Goal: Transaction & Acquisition: Purchase product/service

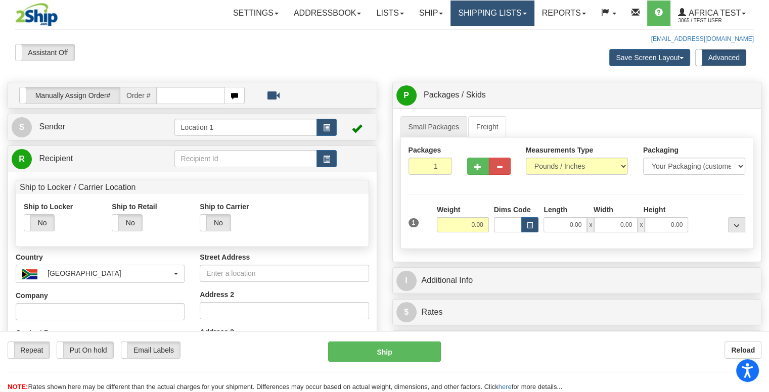
click at [499, 9] on link "Shipping lists" at bounding box center [491, 13] width 83 height 25
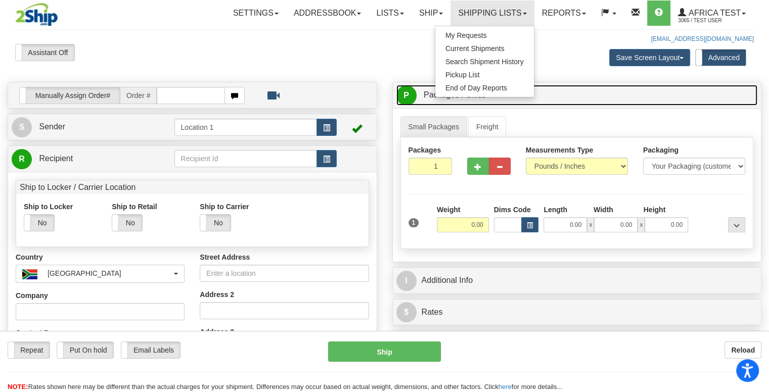
click at [615, 104] on link "P Packages / Skids 1 Packages - Weight: 0.00 Lbs 1 Skids - Weight: NaN Lbs" at bounding box center [576, 95] width 361 height 21
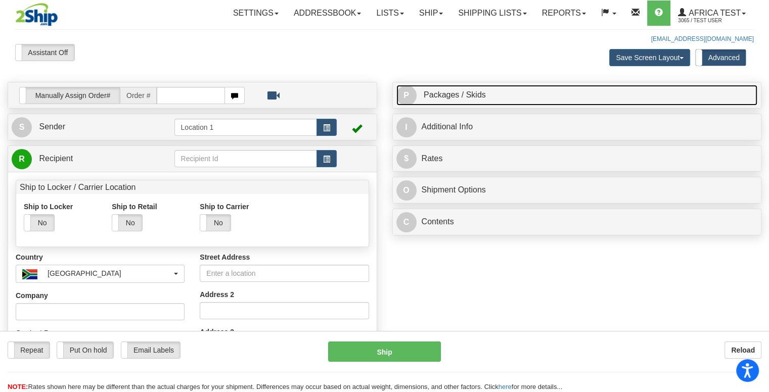
click at [537, 94] on link "P Packages / Skids 1 Packages - Weight: 0.00 Lbs 1 Skids - Weight: NaN Lbs" at bounding box center [576, 95] width 361 height 21
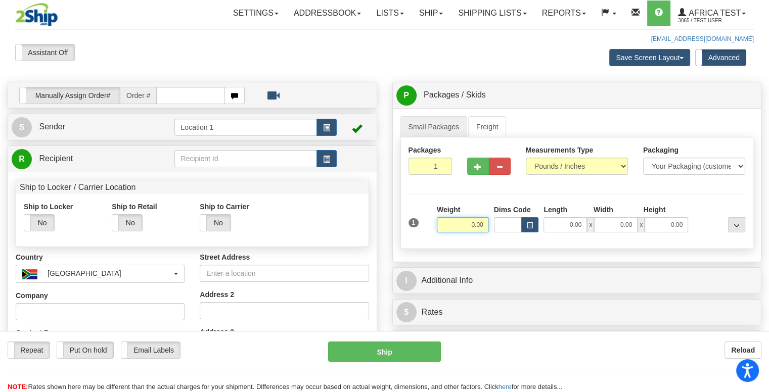
click at [474, 219] on input "0.00" at bounding box center [463, 224] width 52 height 15
click at [473, 222] on input "text" at bounding box center [463, 224] width 52 height 15
type input "10.00"
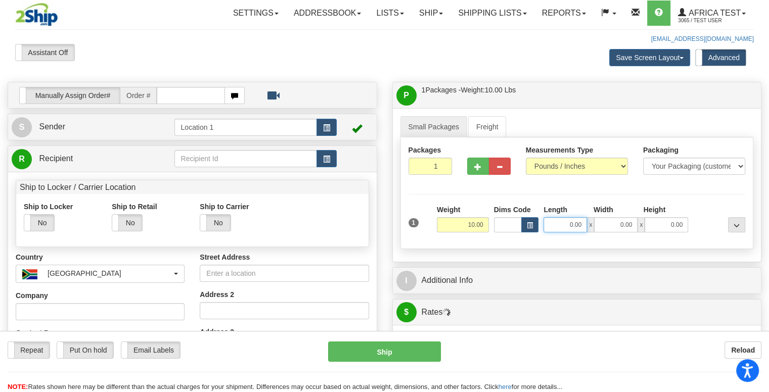
click at [567, 222] on input "0.00" at bounding box center [564, 224] width 43 height 15
click at [567, 222] on input "Length" at bounding box center [564, 224] width 43 height 15
type input "3.00"
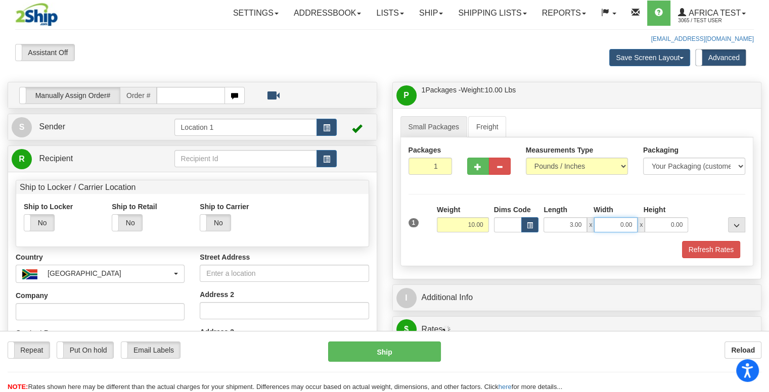
click at [613, 222] on input "0.00" at bounding box center [615, 224] width 43 height 15
click at [613, 222] on input "Width" at bounding box center [615, 224] width 43 height 15
type input "5.00"
click at [660, 224] on input "0.00" at bounding box center [665, 224] width 43 height 15
click at [660, 224] on input "Height" at bounding box center [665, 224] width 43 height 15
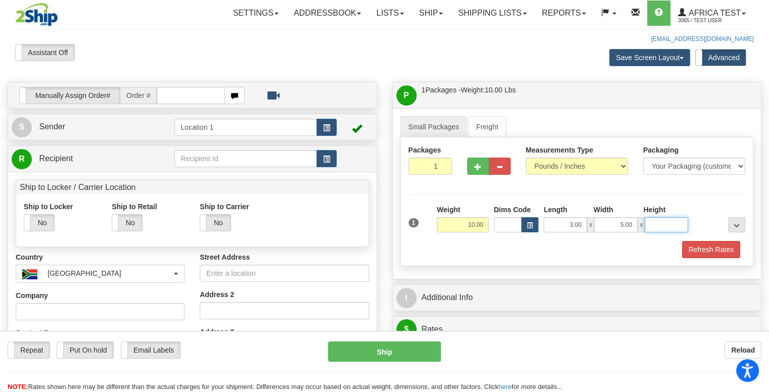
type input "7.00"
click at [321, 164] on button "button" at bounding box center [326, 158] width 20 height 17
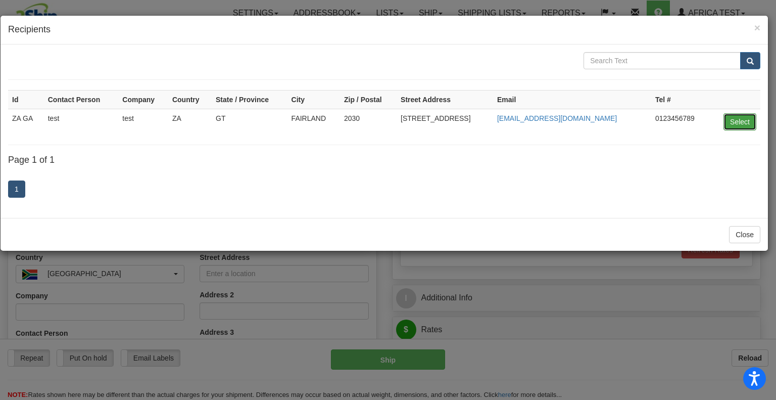
click at [744, 121] on button "Select" at bounding box center [740, 121] width 33 height 17
type input "ZA GA"
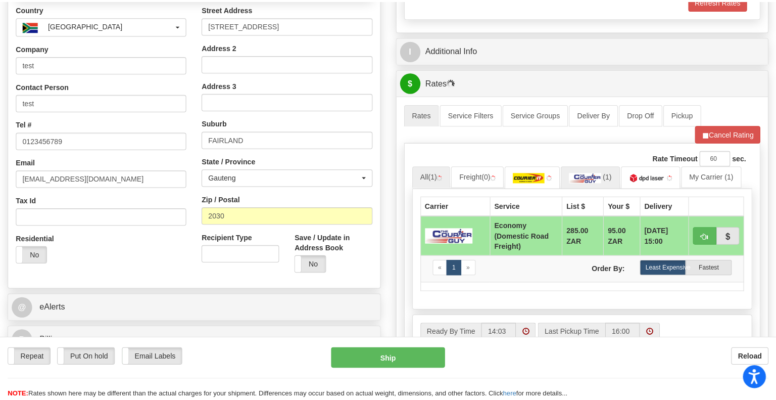
scroll to position [303, 0]
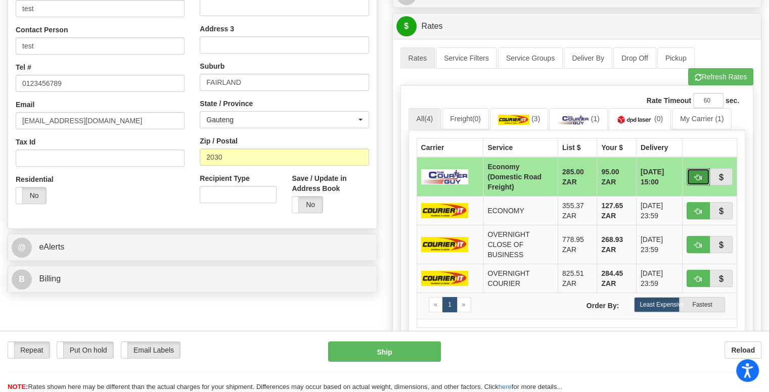
click at [691, 175] on button "button" at bounding box center [697, 176] width 23 height 17
type input "ECO"
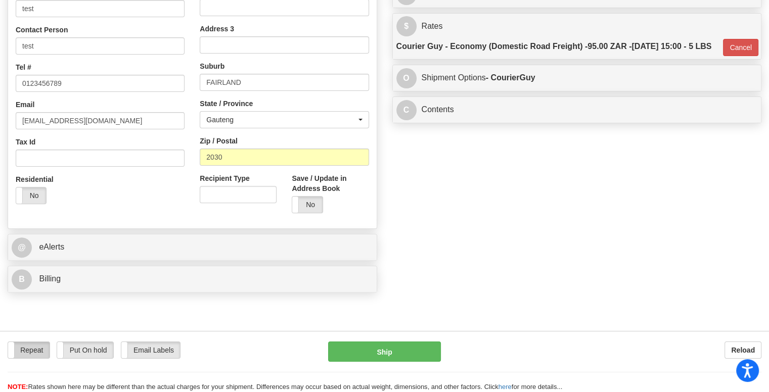
click at [36, 347] on label "Repeat" at bounding box center [28, 350] width 41 height 16
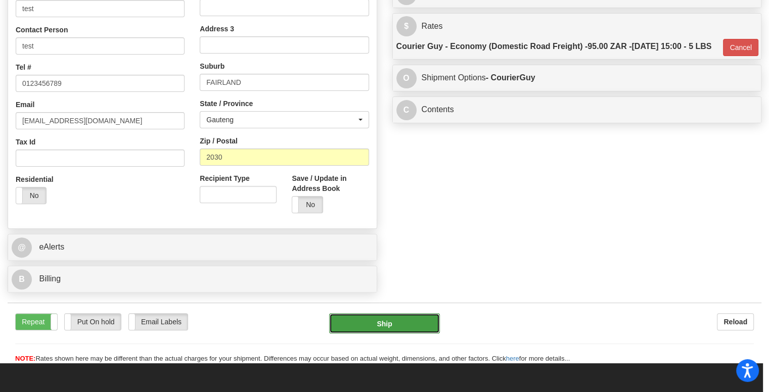
click at [369, 331] on button "Ship" at bounding box center [384, 323] width 111 height 20
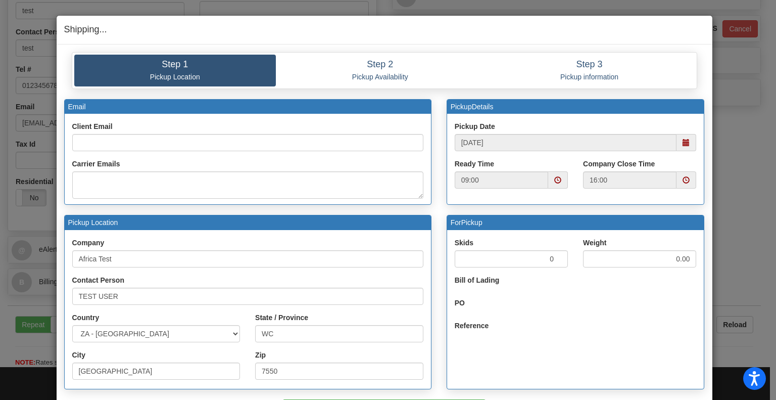
scroll to position [71, 0]
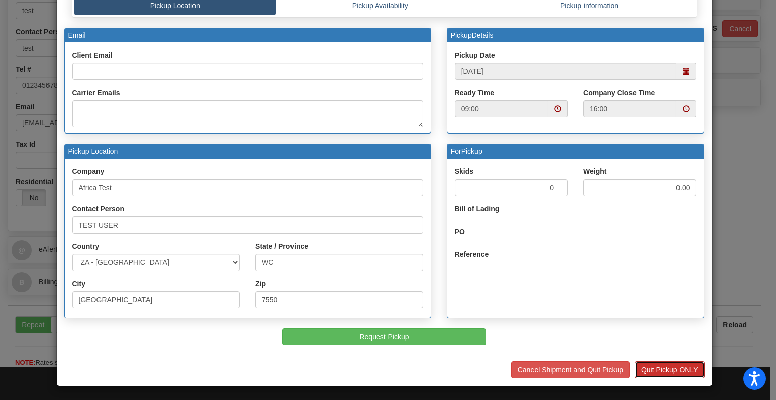
click at [648, 361] on button "Quit Pickup ONLY" at bounding box center [670, 369] width 70 height 17
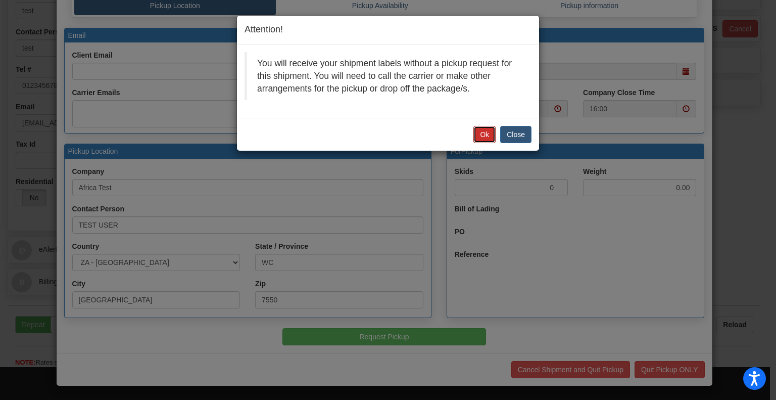
click at [485, 128] on button "Ok" at bounding box center [485, 134] width 22 height 17
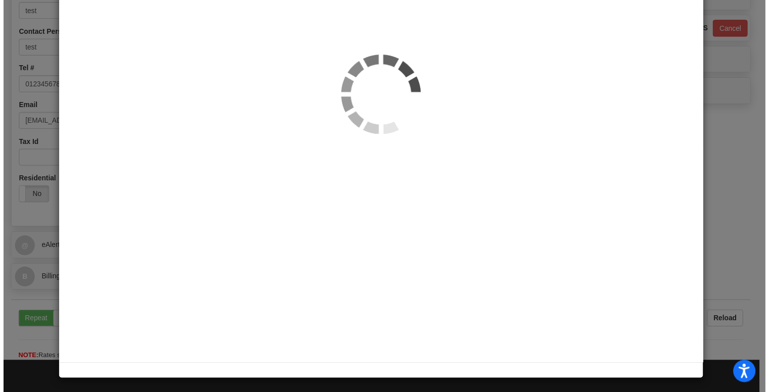
scroll to position [302, 0]
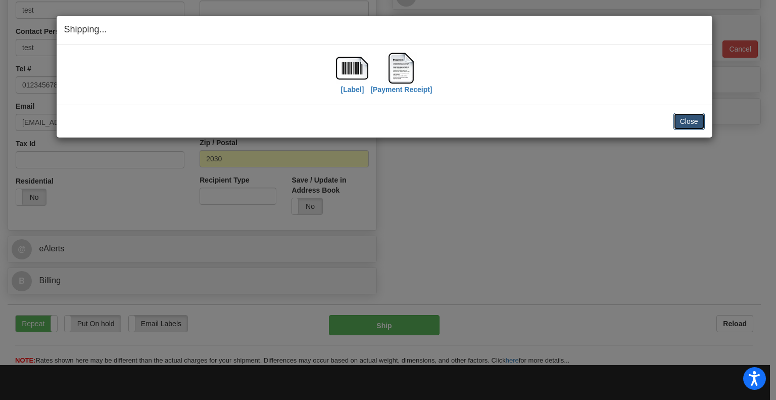
click at [689, 125] on button "Close" at bounding box center [689, 121] width 31 height 17
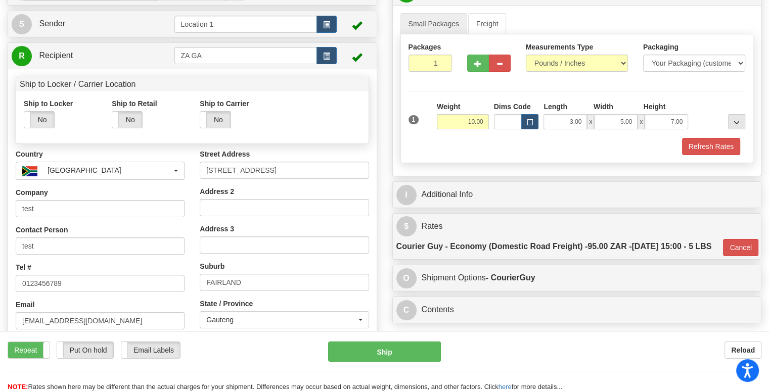
scroll to position [0, 0]
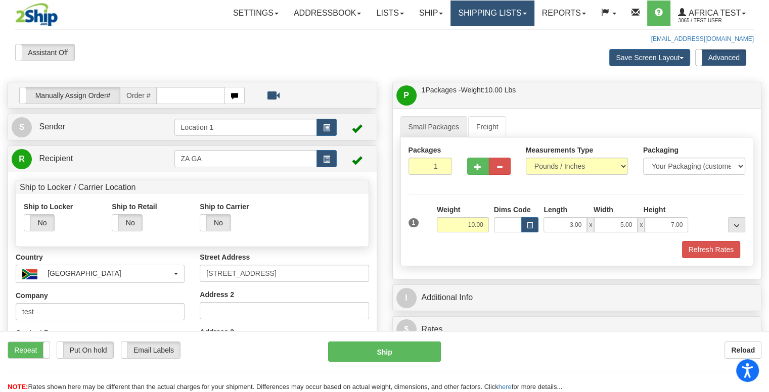
click at [504, 10] on link "Shipping lists" at bounding box center [491, 13] width 83 height 25
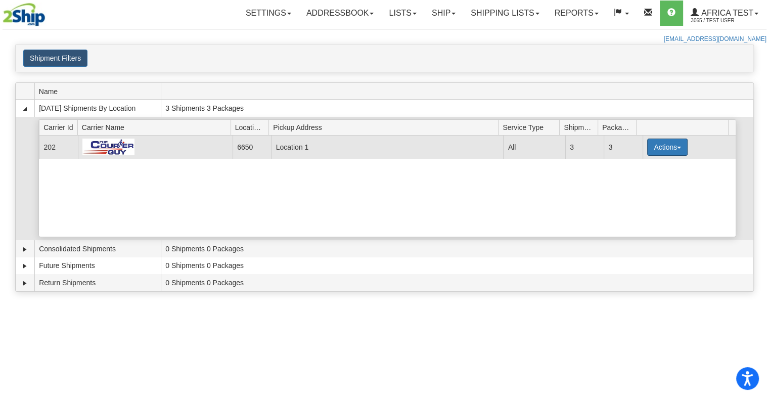
drag, startPoint x: 655, startPoint y: 143, endPoint x: 658, endPoint y: 149, distance: 6.6
click at [655, 144] on button "Actions" at bounding box center [667, 146] width 40 height 17
click at [640, 164] on span "Details" at bounding box center [629, 165] width 27 height 7
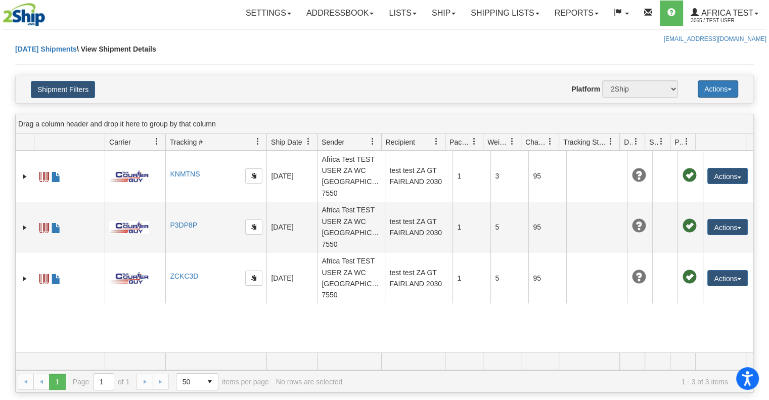
click at [719, 90] on button "Actions" at bounding box center [718, 88] width 40 height 17
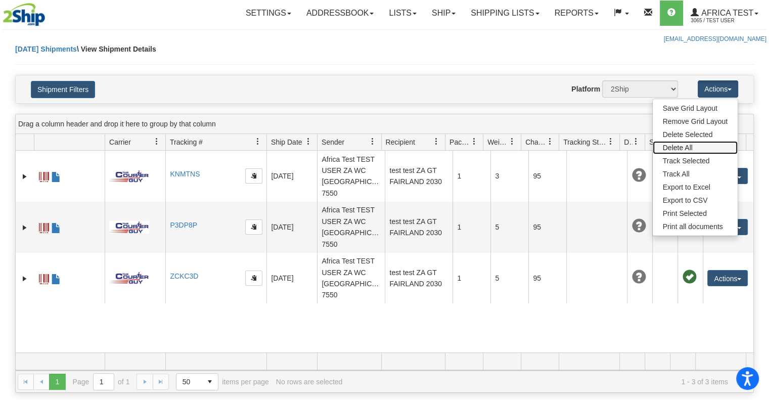
click at [671, 147] on link "Delete All" at bounding box center [695, 147] width 85 height 13
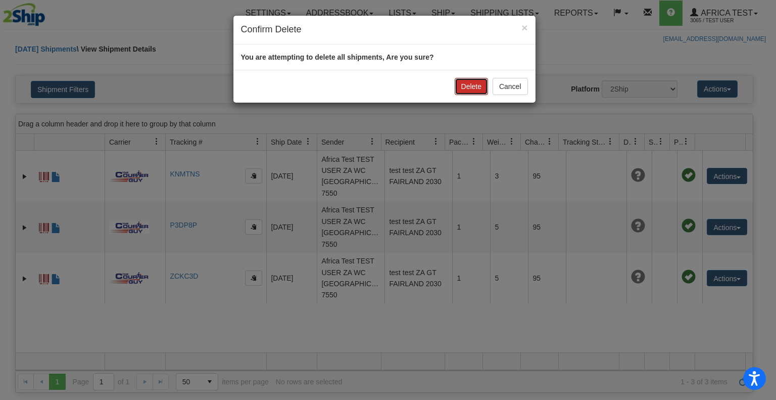
drag, startPoint x: 471, startPoint y: 87, endPoint x: 481, endPoint y: 88, distance: 9.7
click at [471, 87] on button "Delete" at bounding box center [471, 86] width 33 height 17
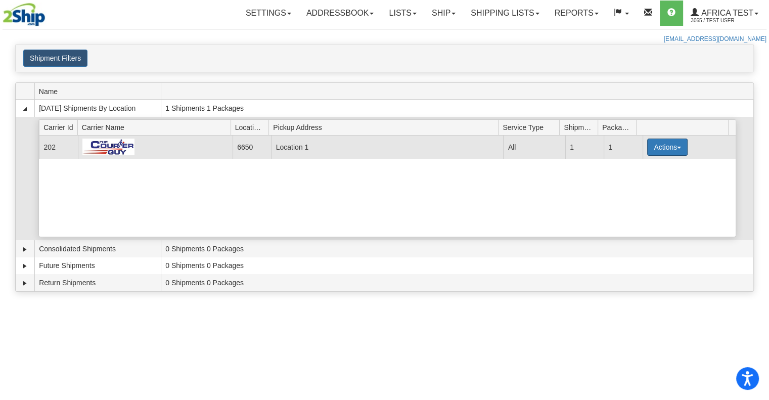
click at [675, 142] on button "Actions" at bounding box center [667, 146] width 40 height 17
click at [640, 189] on span "Pickup" at bounding box center [629, 192] width 27 height 7
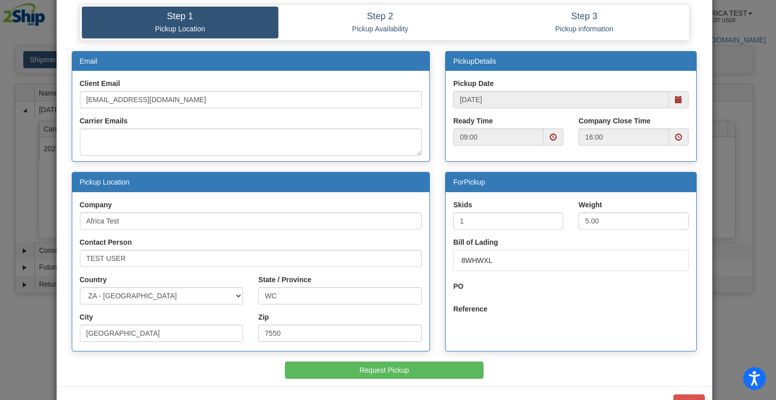
scroll to position [36, 0]
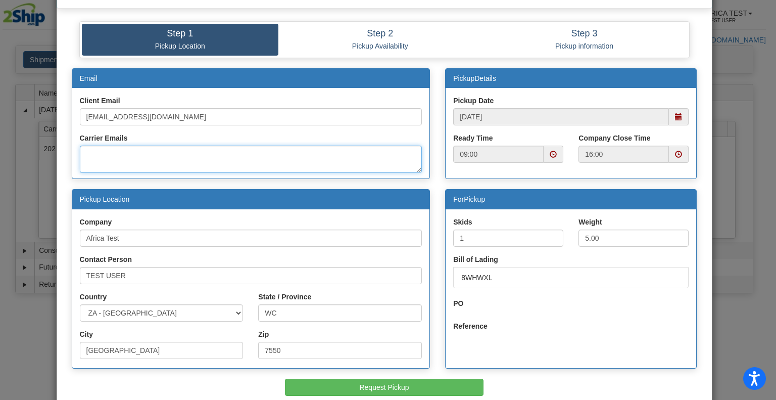
click at [113, 153] on textarea "Carrier Emails" at bounding box center [251, 159] width 343 height 27
type textarea "test@test.com"
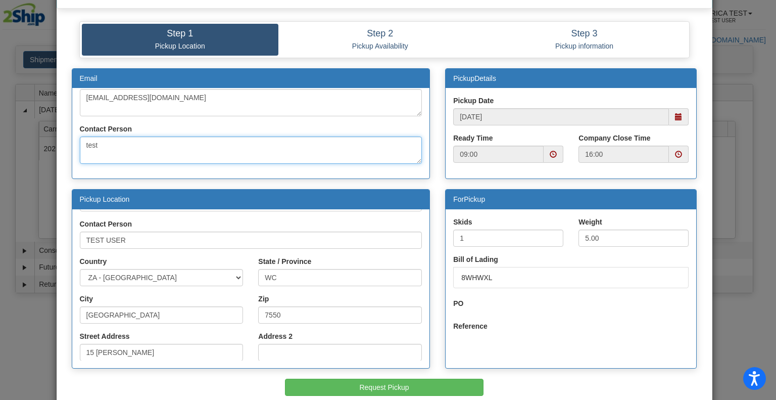
scroll to position [88, 0]
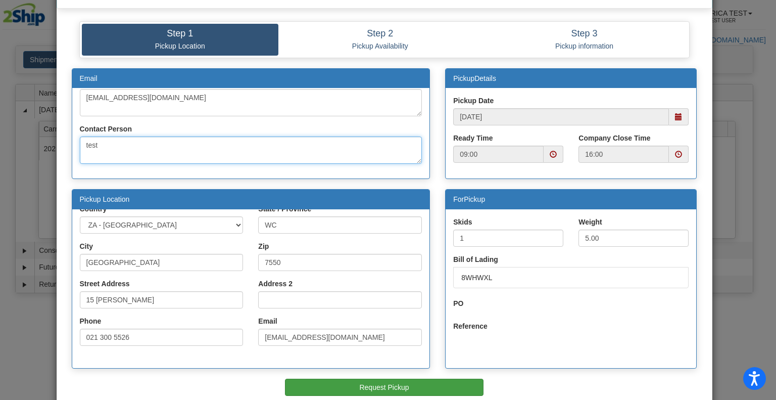
type textarea "test"
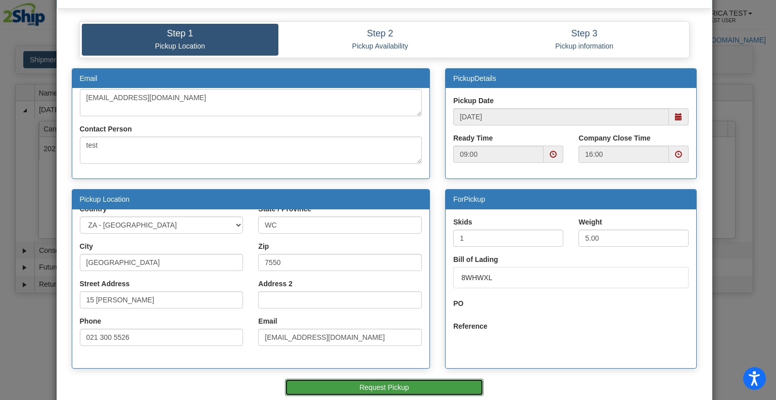
click at [346, 380] on button "Request Pickup" at bounding box center [384, 387] width 199 height 17
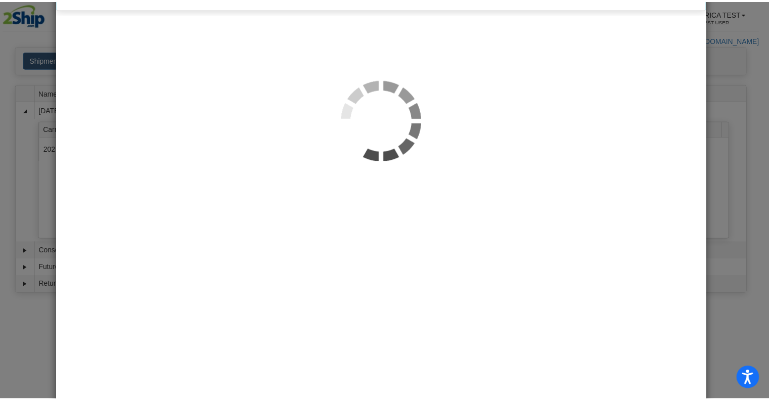
scroll to position [0, 0]
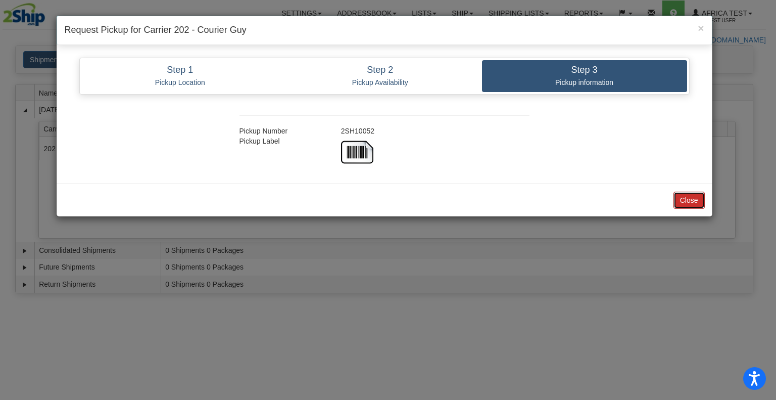
click at [691, 196] on button "Close" at bounding box center [689, 200] width 31 height 17
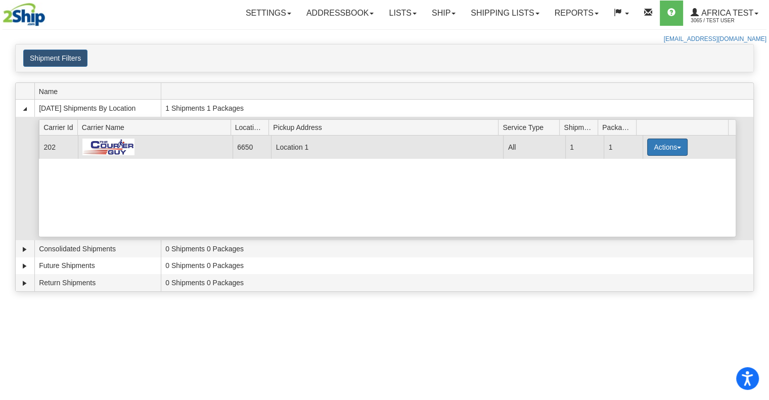
click at [663, 143] on button "Actions" at bounding box center [667, 146] width 40 height 17
click at [644, 168] on link "Details" at bounding box center [646, 166] width 81 height 13
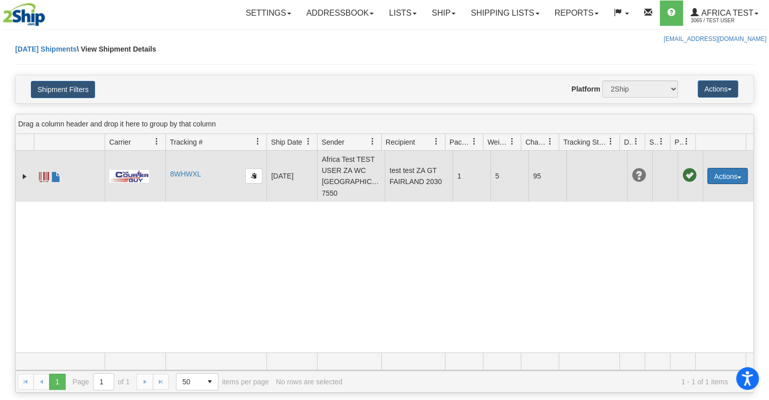
click at [714, 170] on button "Actions" at bounding box center [727, 176] width 40 height 16
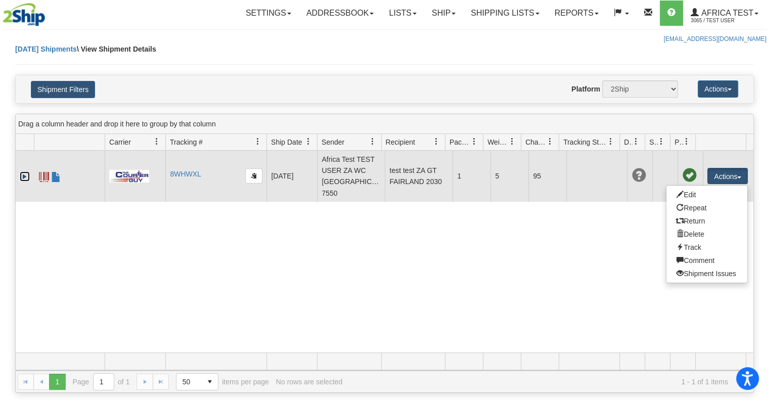
click at [26, 171] on link "Expand" at bounding box center [25, 176] width 10 height 10
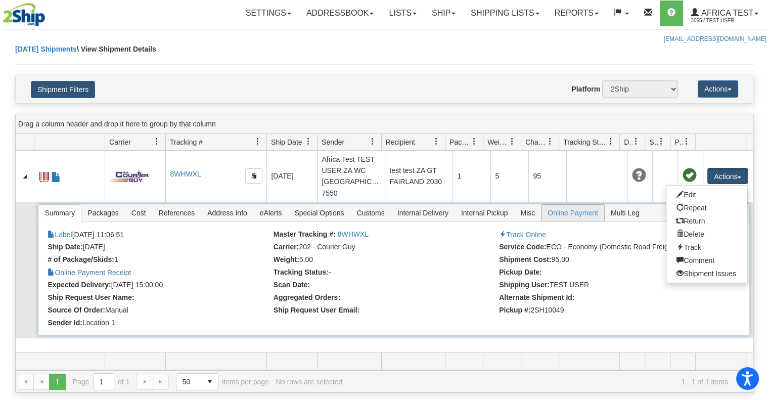
click at [559, 205] on span "Online Payment" at bounding box center [572, 213] width 63 height 16
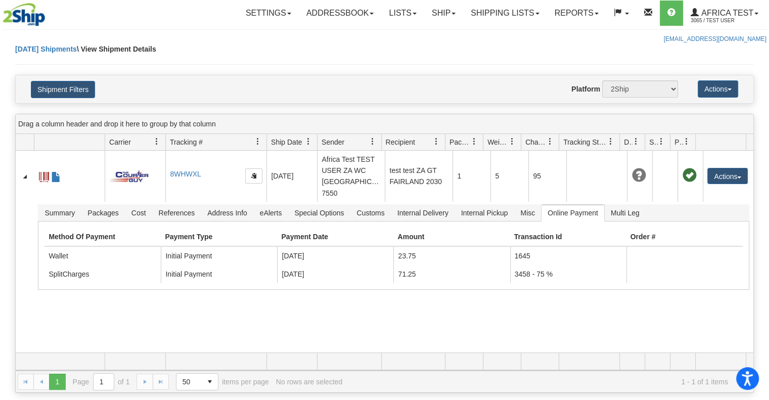
click at [348, 313] on div "8598505 3065 8WHWXL 8WHWXL [DATE] [DATE] 11:06:51 Africa Test TEST USER ZA WC […" at bounding box center [384, 252] width 737 height 202
click at [714, 91] on button "Actions" at bounding box center [718, 88] width 40 height 17
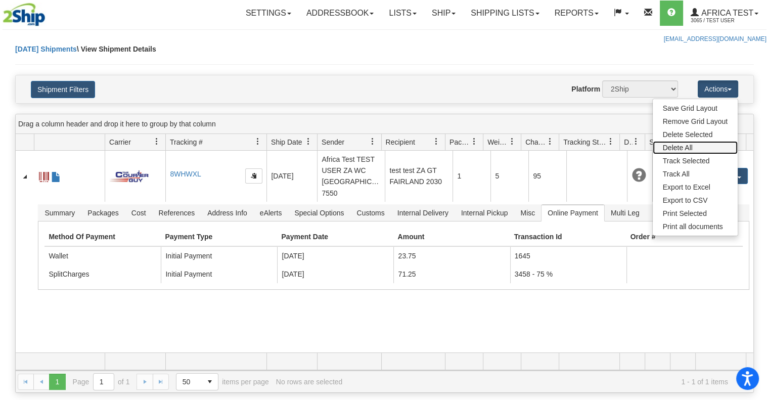
click at [675, 147] on link "Delete All" at bounding box center [695, 147] width 85 height 13
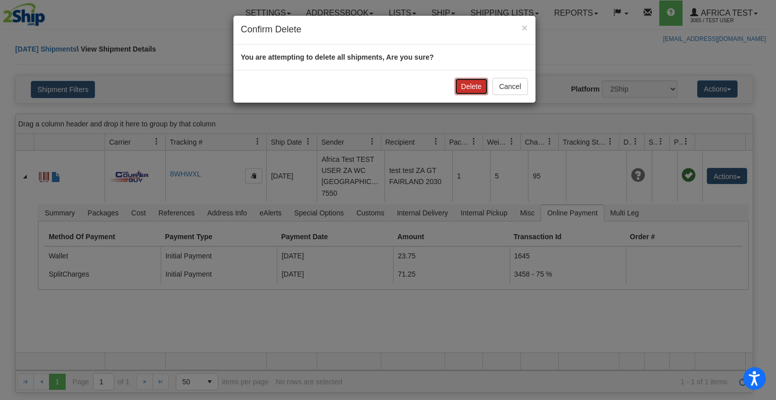
click at [461, 82] on button "Delete" at bounding box center [471, 86] width 33 height 17
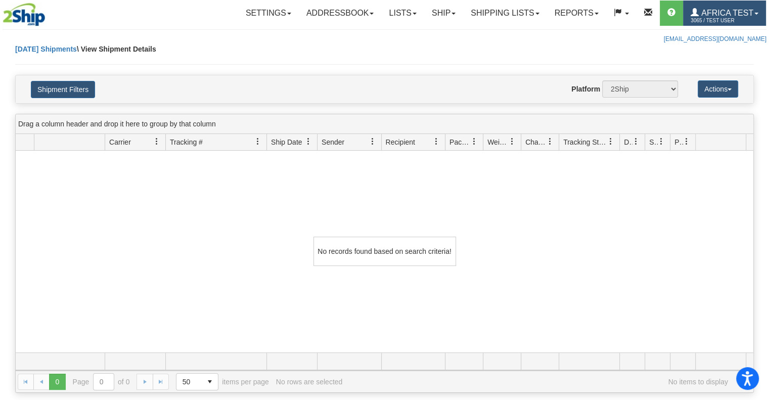
click at [731, 15] on span "Africa Test" at bounding box center [726, 13] width 55 height 9
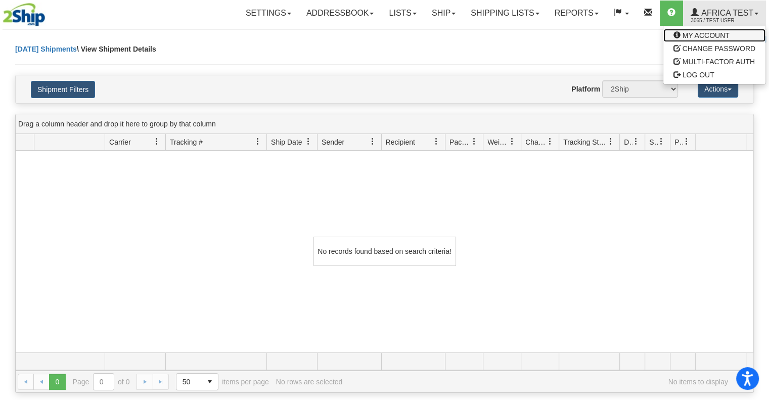
click at [703, 38] on span "MY ACCOUNT" at bounding box center [705, 35] width 47 height 8
